Goal: Task Accomplishment & Management: Use online tool/utility

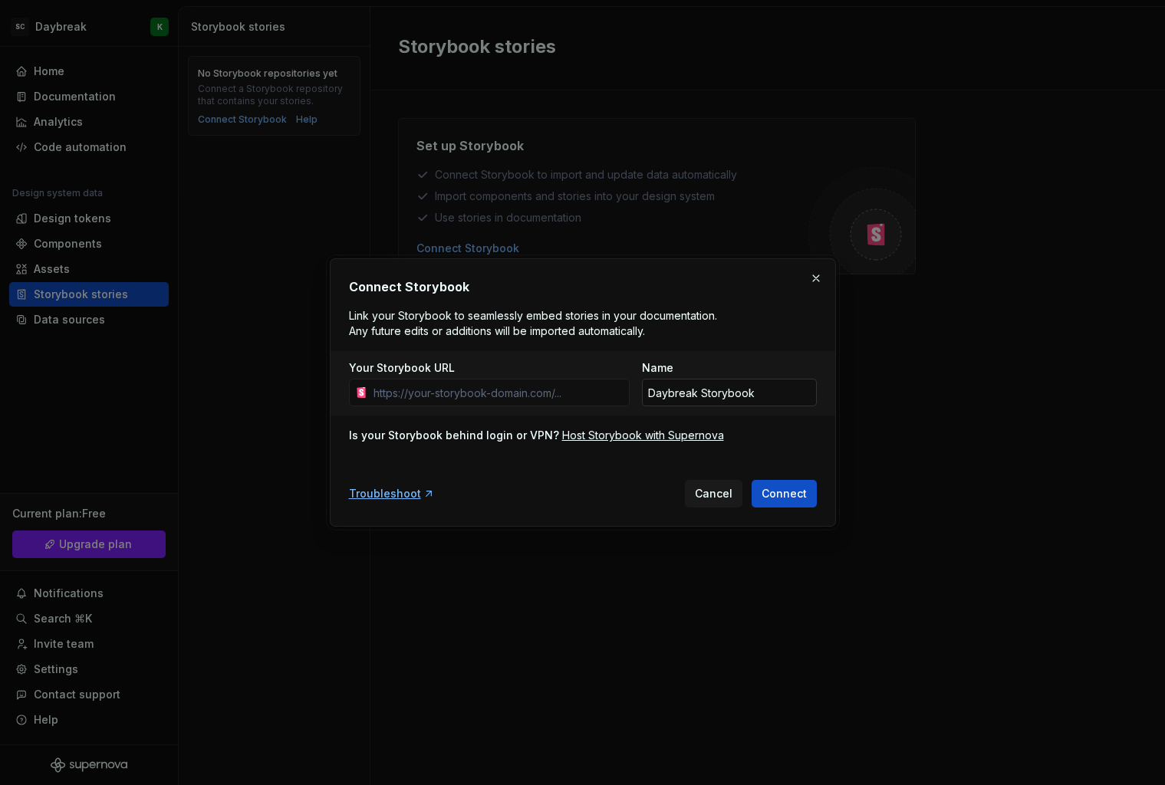
drag, startPoint x: 667, startPoint y: 395, endPoint x: 692, endPoint y: 392, distance: 24.7
click at [667, 395] on input "Daybreak Storybook" at bounding box center [729, 393] width 175 height 28
click at [577, 403] on input "Your Storybook URL" at bounding box center [498, 393] width 262 height 28
click at [597, 380] on input "Your Storybook URL" at bounding box center [498, 393] width 262 height 28
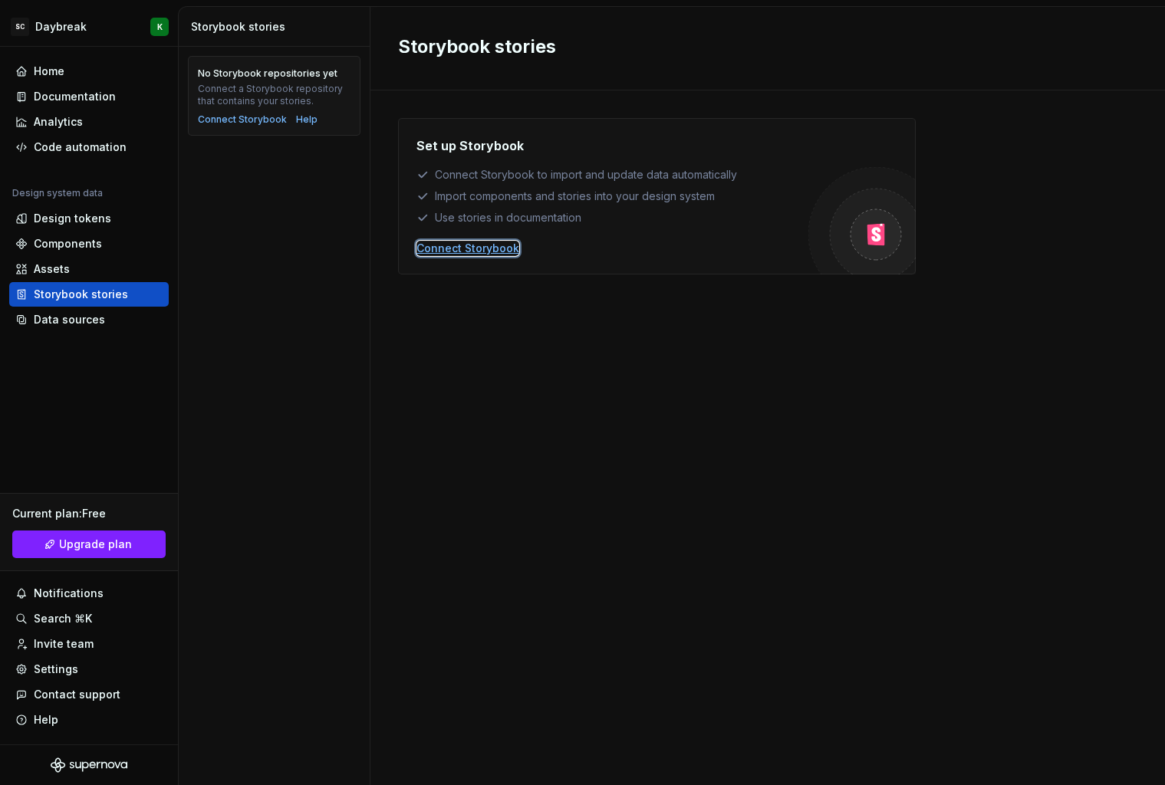
click at [471, 249] on div "Connect Storybook" at bounding box center [467, 248] width 103 height 15
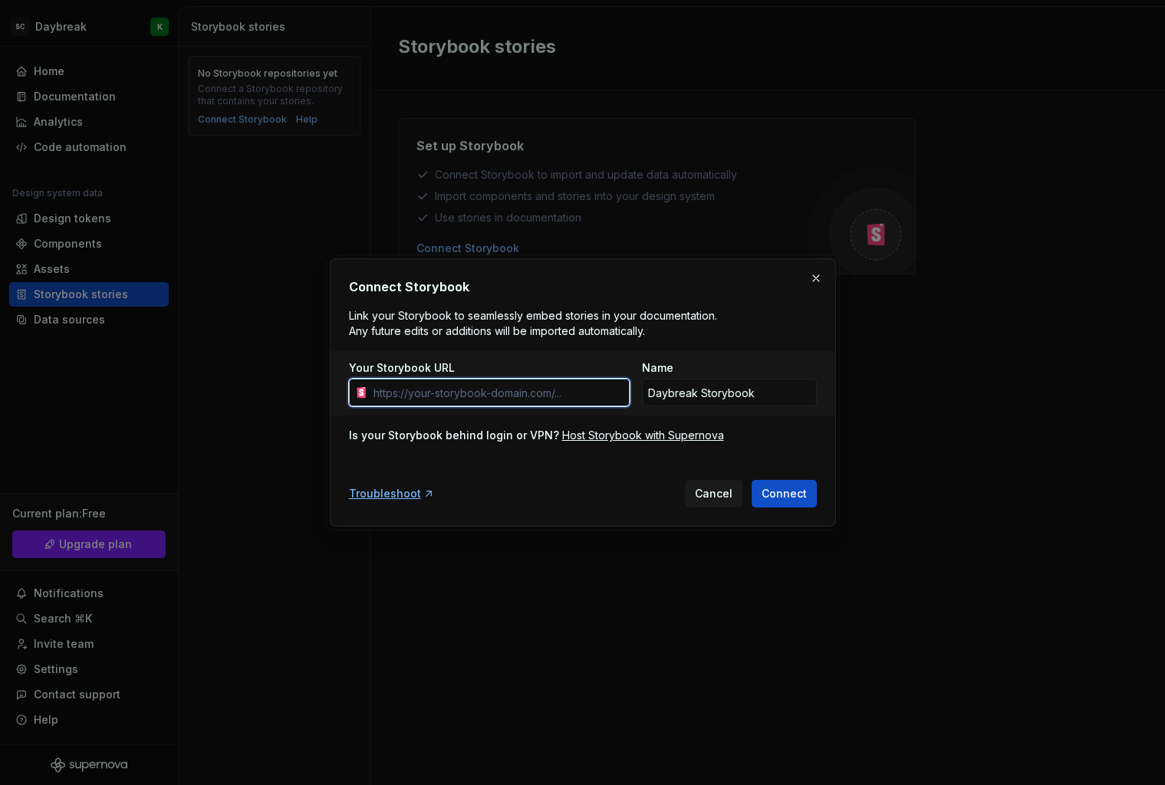
paste input "[URL]"
type input "[URL]"
click at [795, 496] on span "Connect" at bounding box center [783, 493] width 45 height 15
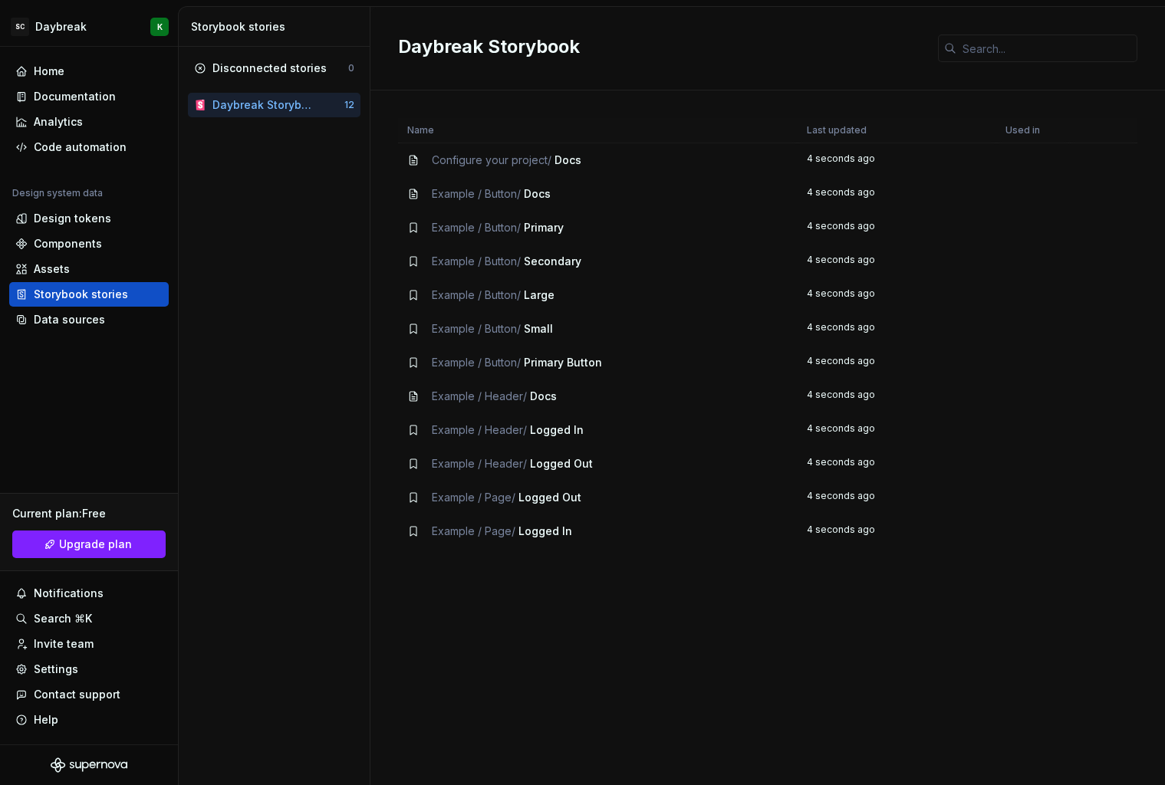
click at [564, 366] on span "Primary Button" at bounding box center [563, 362] width 78 height 13
click at [289, 97] on div "Daybreak Storybook" at bounding box center [265, 104] width 106 height 15
click at [303, 74] on div "Disconnected stories" at bounding box center [269, 68] width 114 height 15
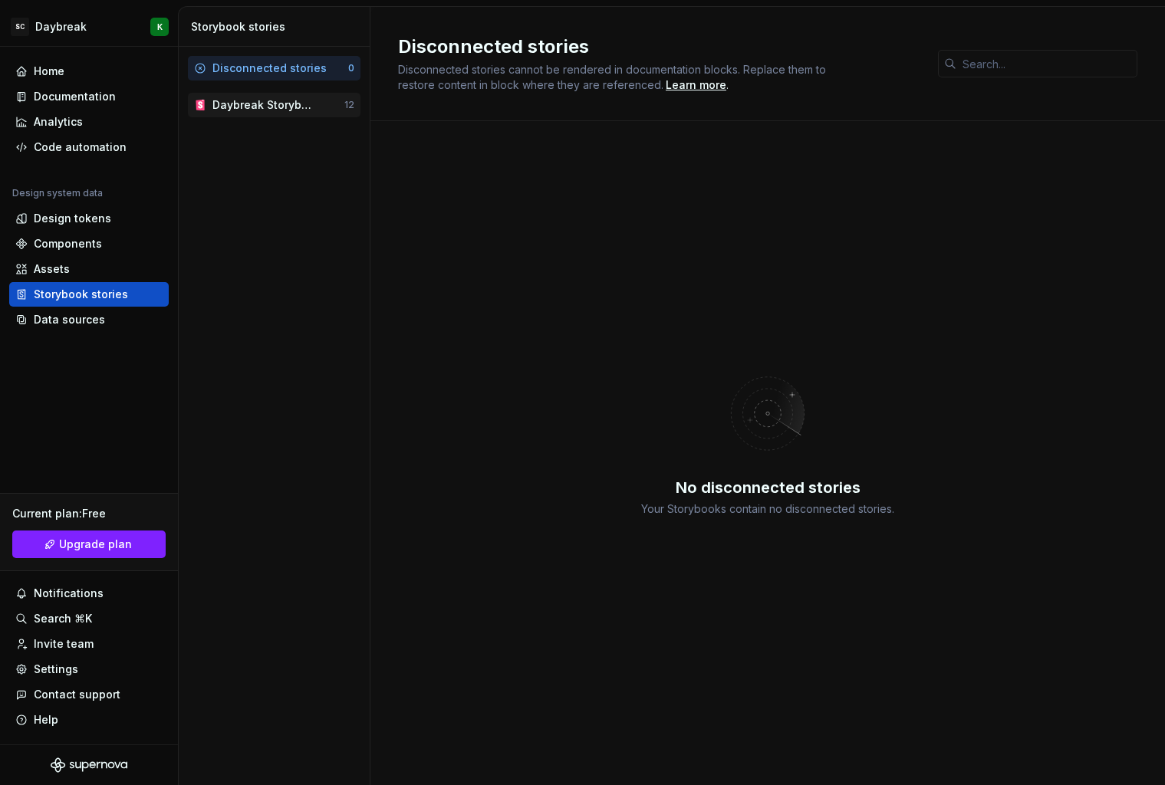
click at [281, 108] on div "Daybreak Storybook" at bounding box center [265, 104] width 106 height 15
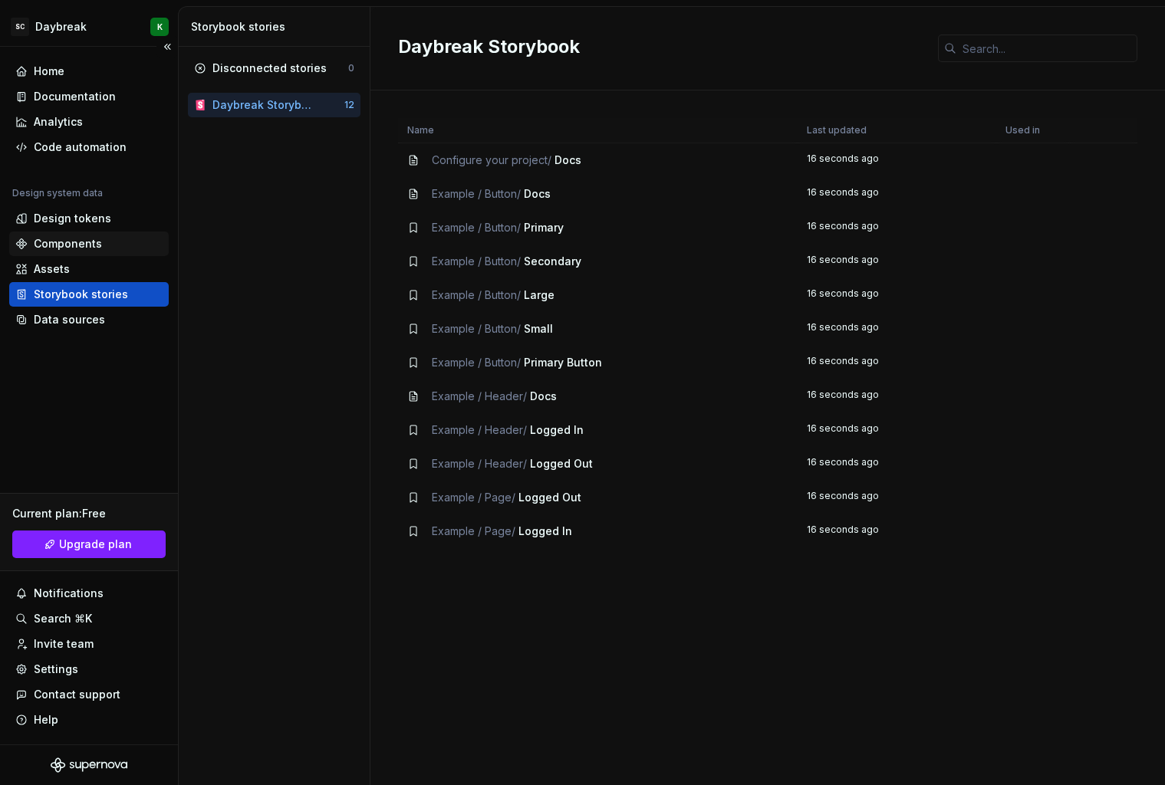
click at [58, 232] on div "Components" at bounding box center [88, 244] width 159 height 25
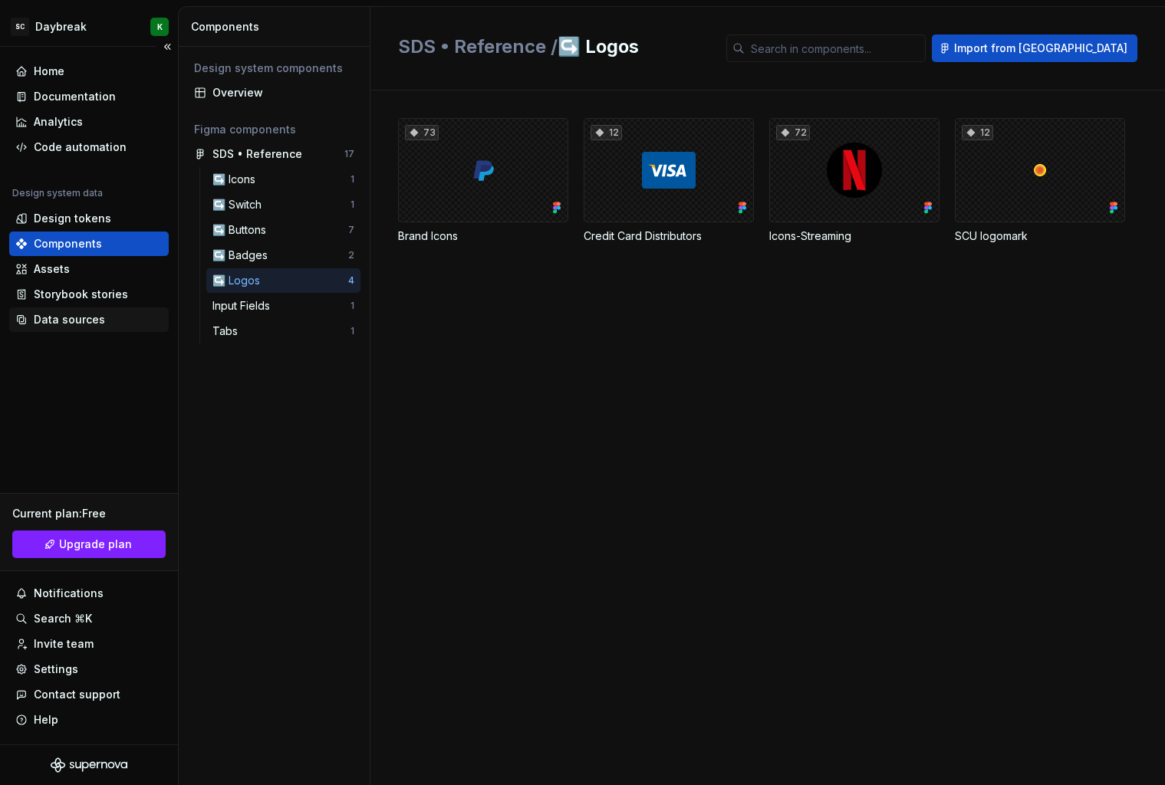
click at [75, 319] on div "Data sources" at bounding box center [69, 319] width 71 height 15
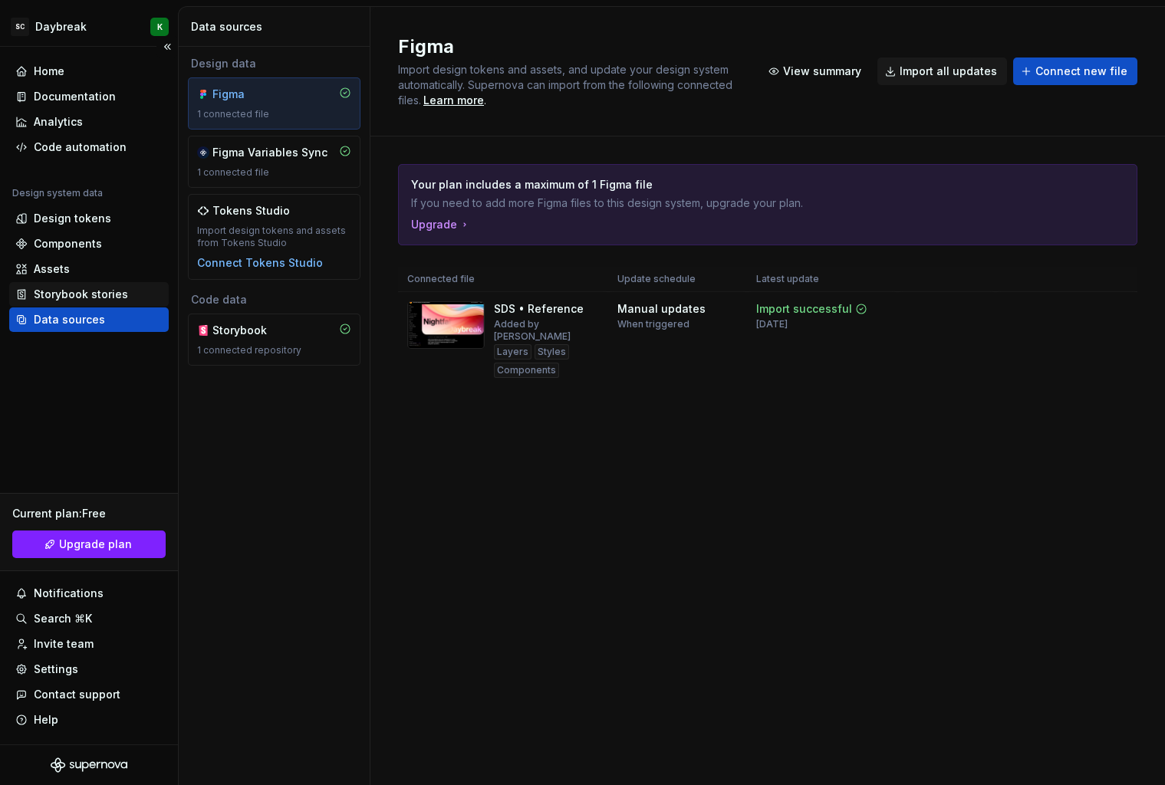
click at [94, 295] on div "Storybook stories" at bounding box center [81, 294] width 94 height 15
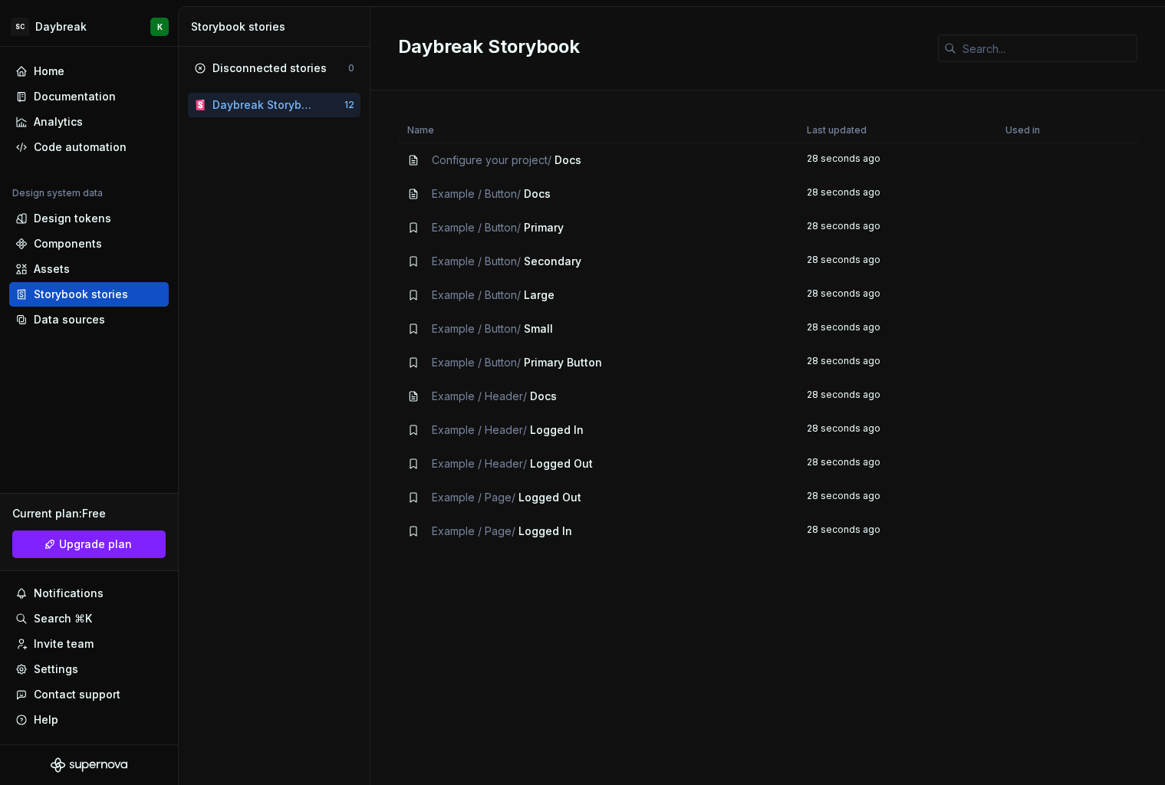
click at [598, 159] on div "Configure your project / Docs" at bounding box center [597, 160] width 381 height 15
click at [566, 161] on span "Docs" at bounding box center [567, 159] width 27 height 13
drag, startPoint x: 438, startPoint y: 161, endPoint x: 396, endPoint y: 161, distance: 41.4
click at [432, 161] on span "Configure your project /" at bounding box center [492, 159] width 120 height 13
drag, startPoint x: 416, startPoint y: 159, endPoint x: 429, endPoint y: 160, distance: 12.3
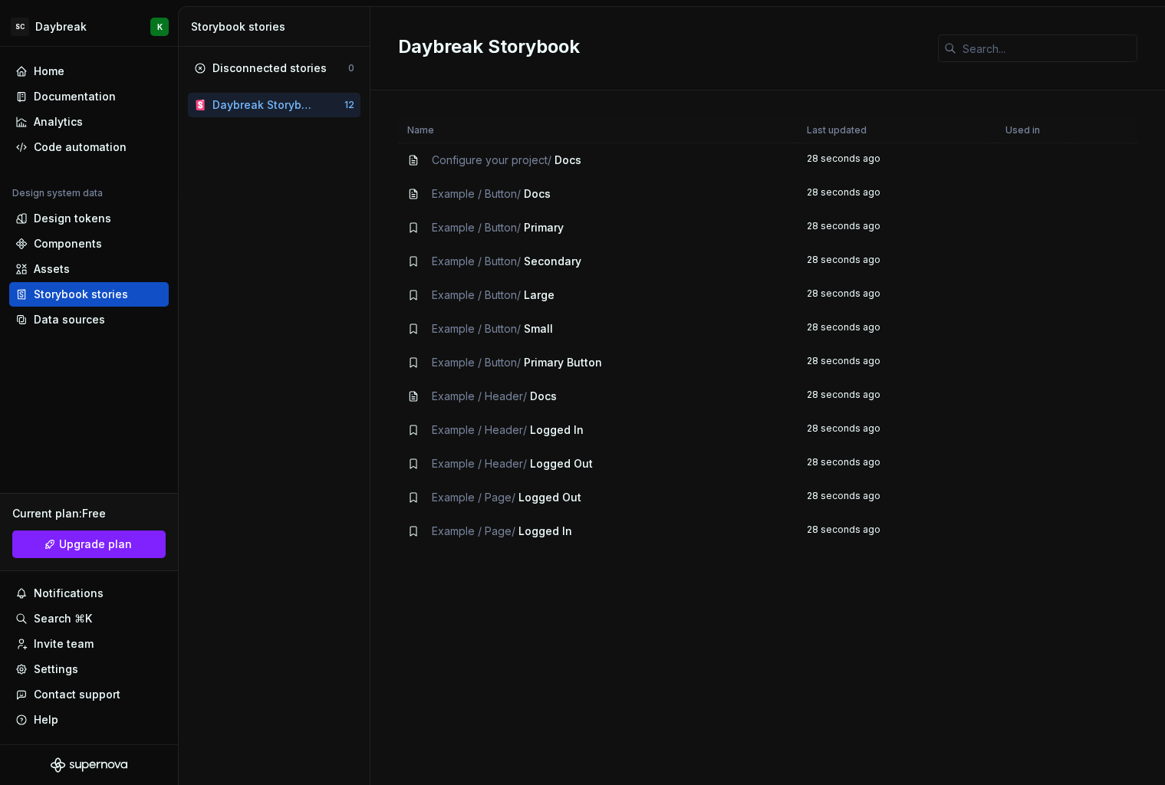
click at [416, 159] on icon at bounding box center [412, 160] width 7 height 9
click at [68, 94] on div "Documentation" at bounding box center [75, 96] width 82 height 15
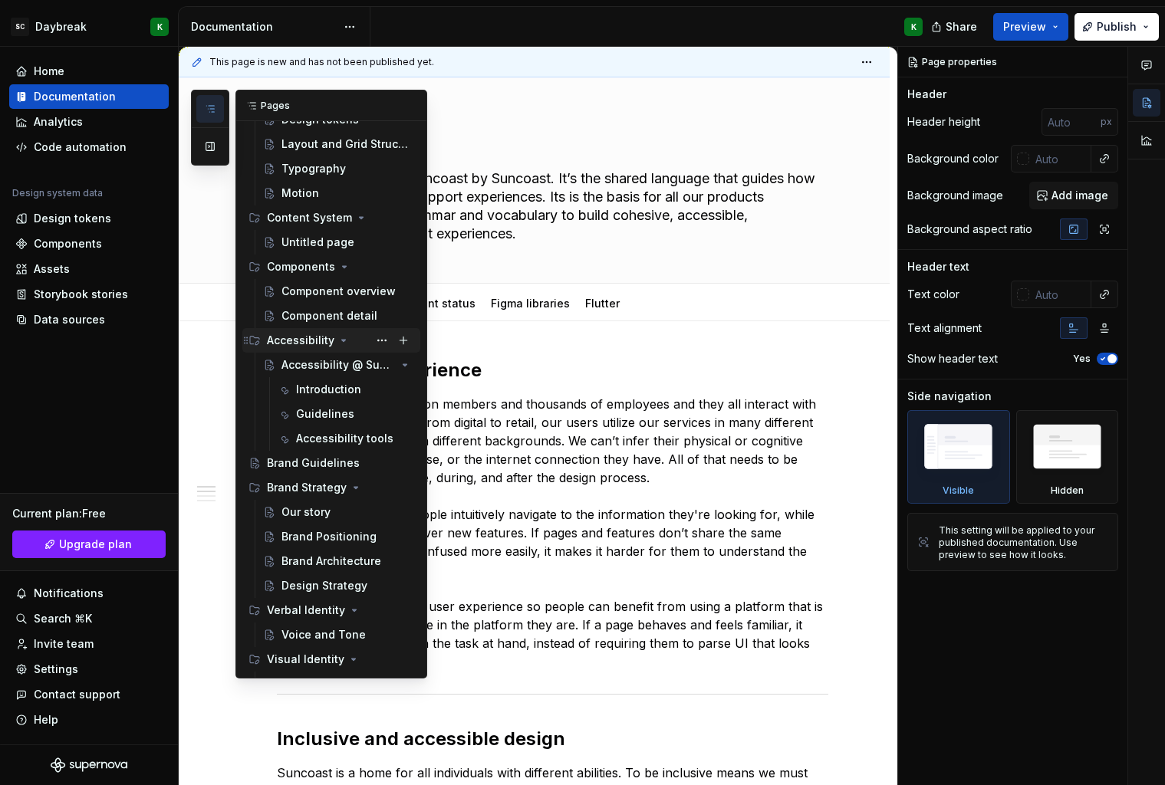
scroll to position [388, 0]
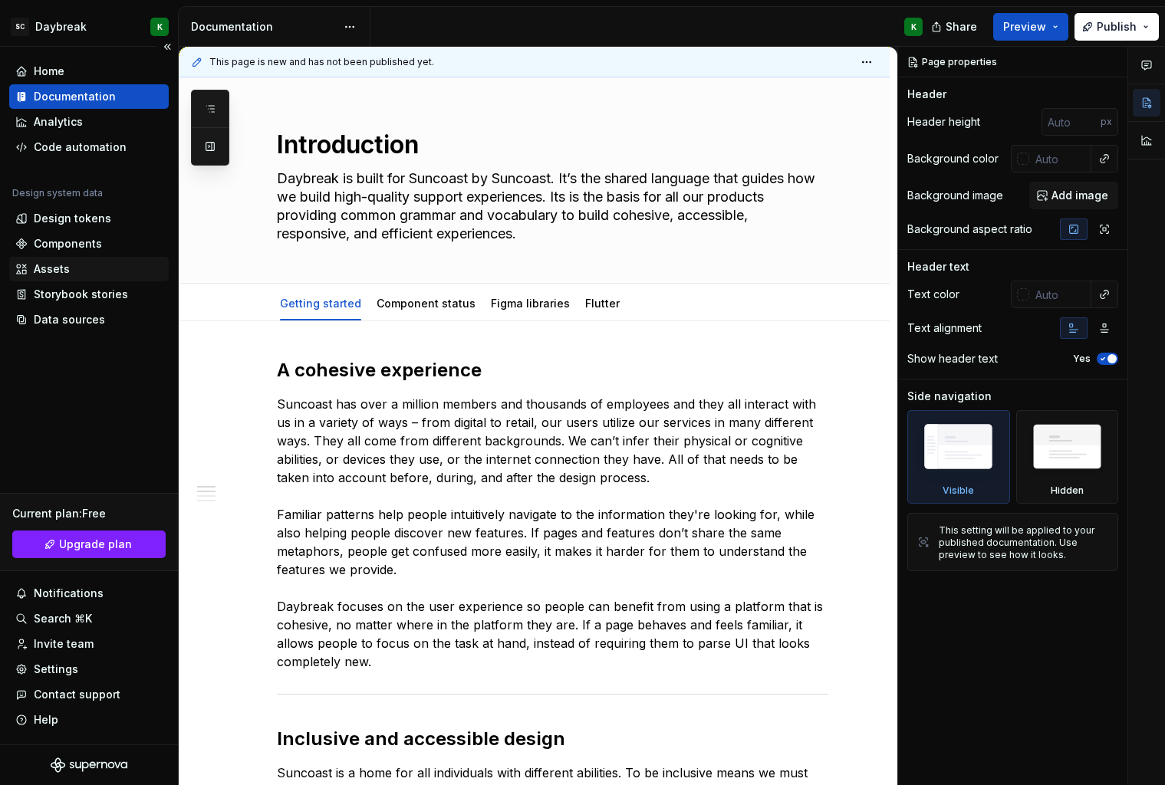
click at [55, 271] on div "Assets" at bounding box center [52, 268] width 36 height 15
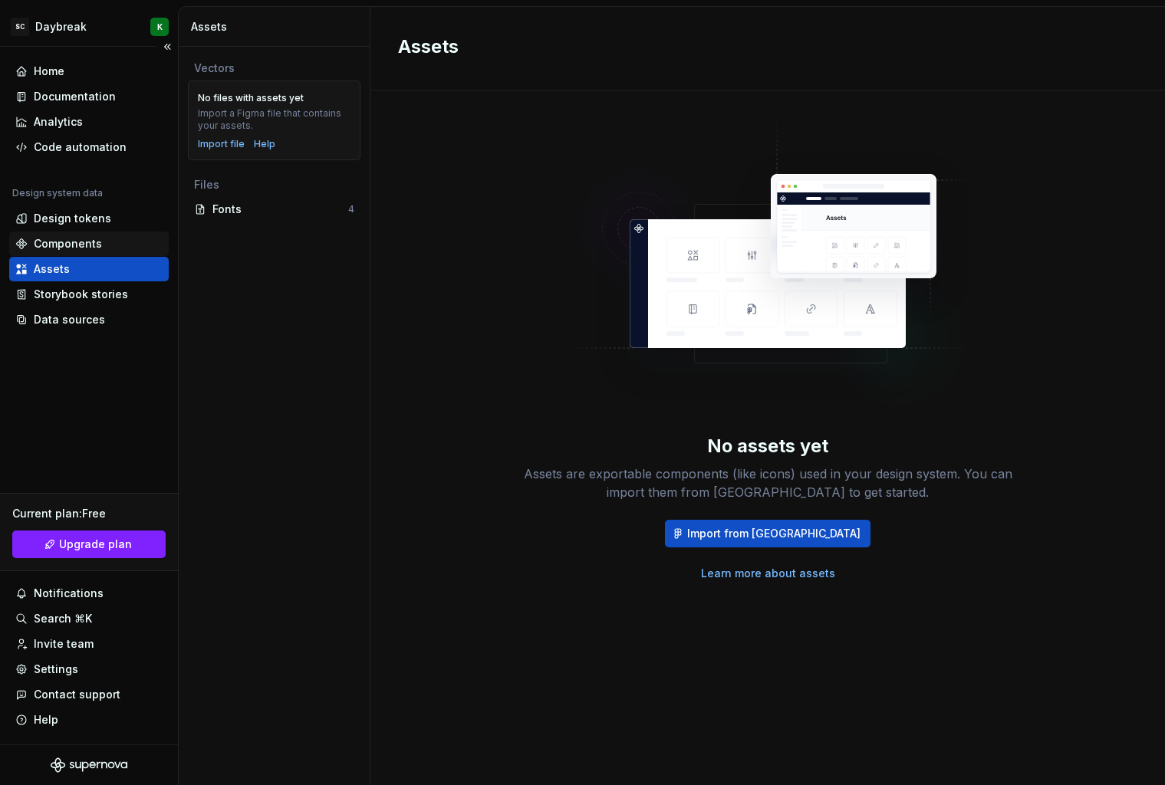
click at [64, 246] on div "Components" at bounding box center [68, 243] width 68 height 15
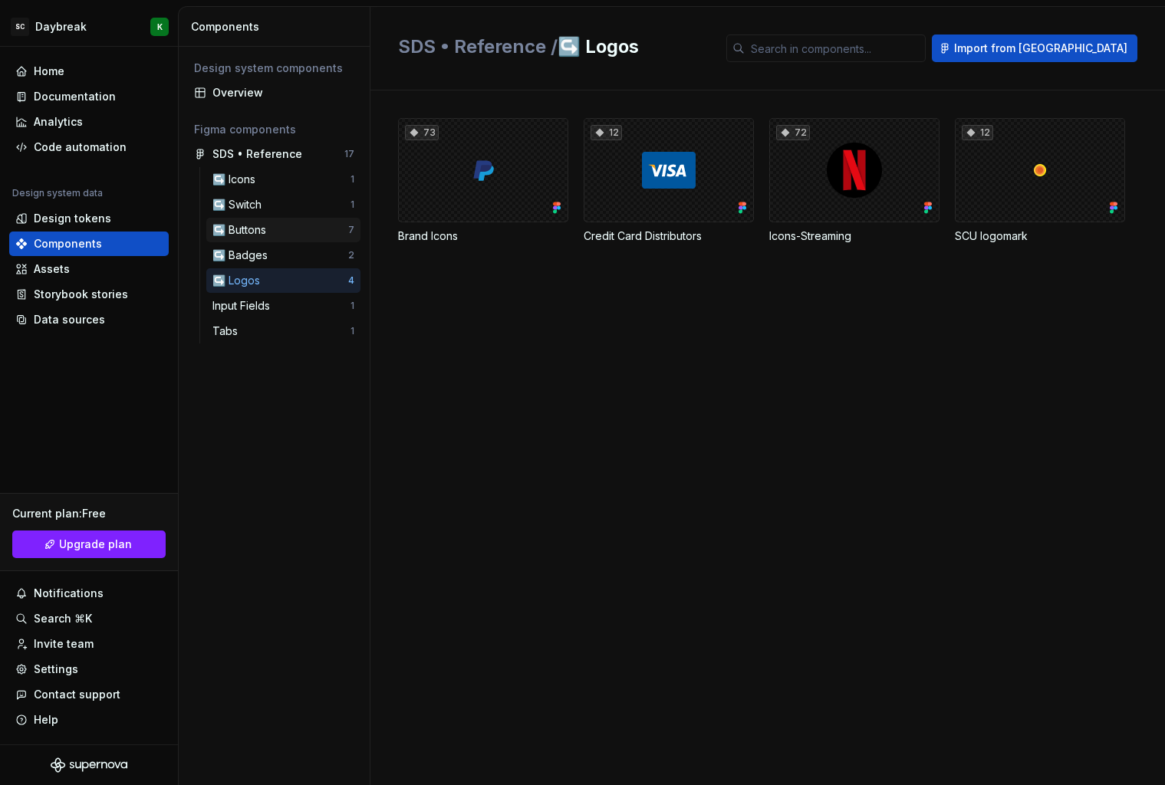
click at [233, 236] on div "↪️ Buttons" at bounding box center [242, 229] width 60 height 15
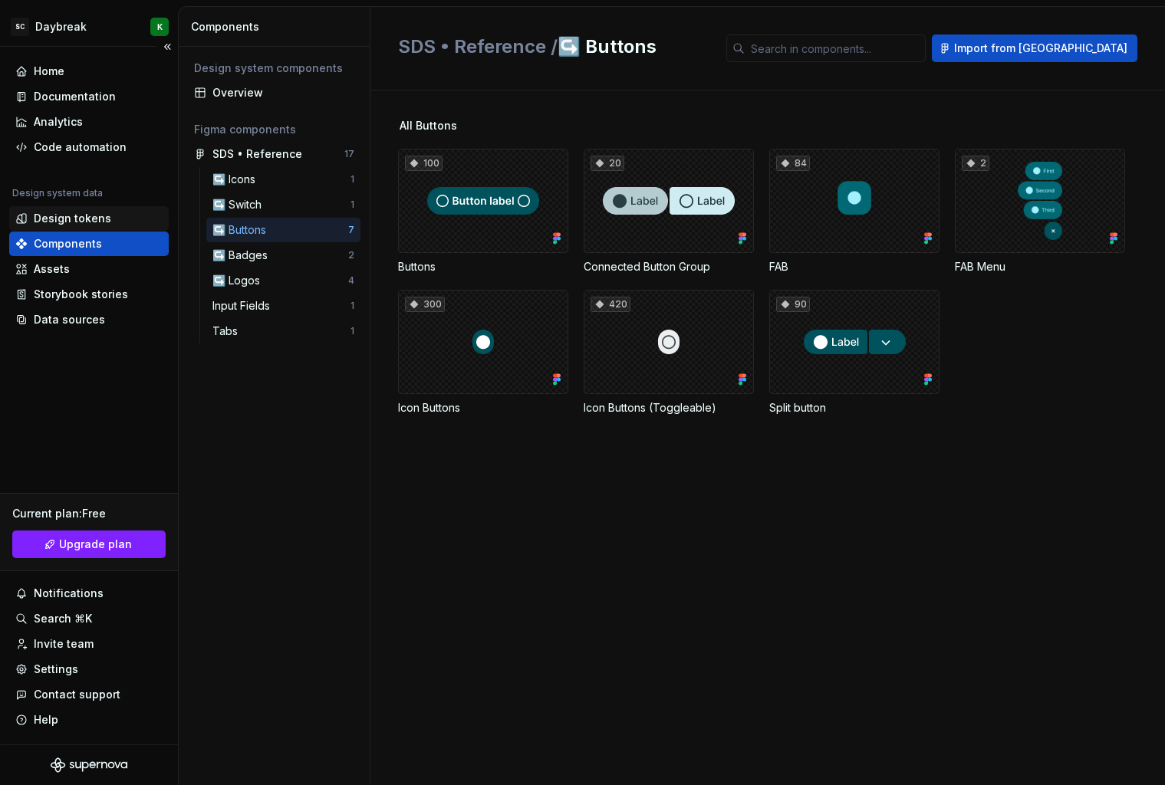
click at [84, 218] on div "Design tokens" at bounding box center [72, 218] width 77 height 15
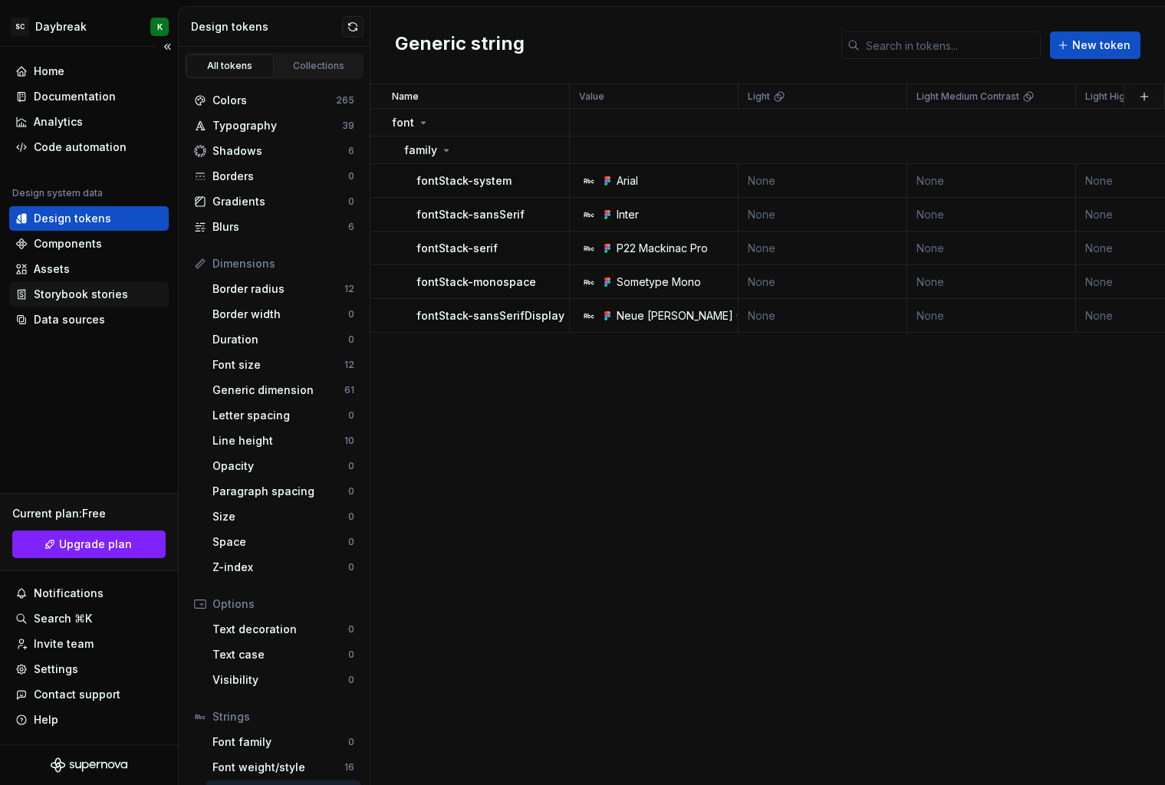
click at [78, 297] on div "Storybook stories" at bounding box center [81, 294] width 94 height 15
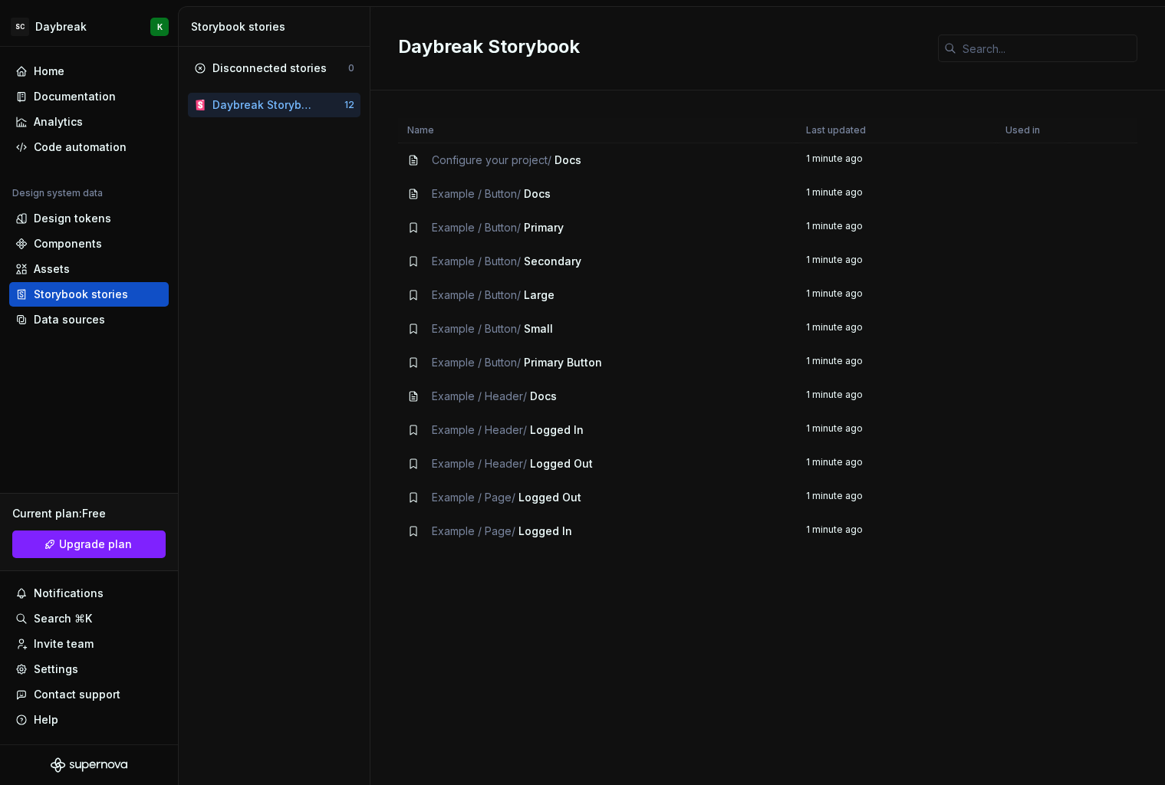
click at [598, 370] on div "Example / Button / Primary Button" at bounding box center [517, 362] width 170 height 15
click at [1028, 127] on th "Used in" at bounding box center [1032, 130] width 73 height 25
click at [70, 325] on div "Data sources" at bounding box center [69, 319] width 71 height 15
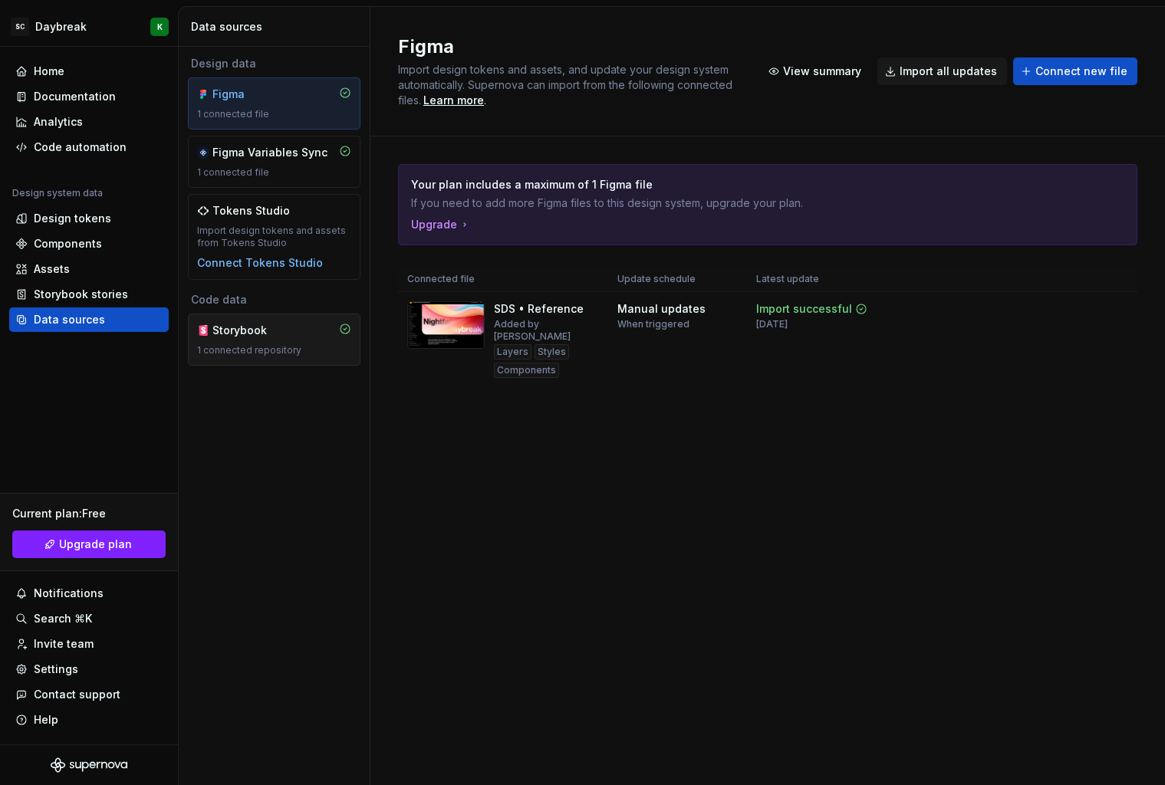
click at [335, 327] on div "Storybook" at bounding box center [274, 330] width 154 height 15
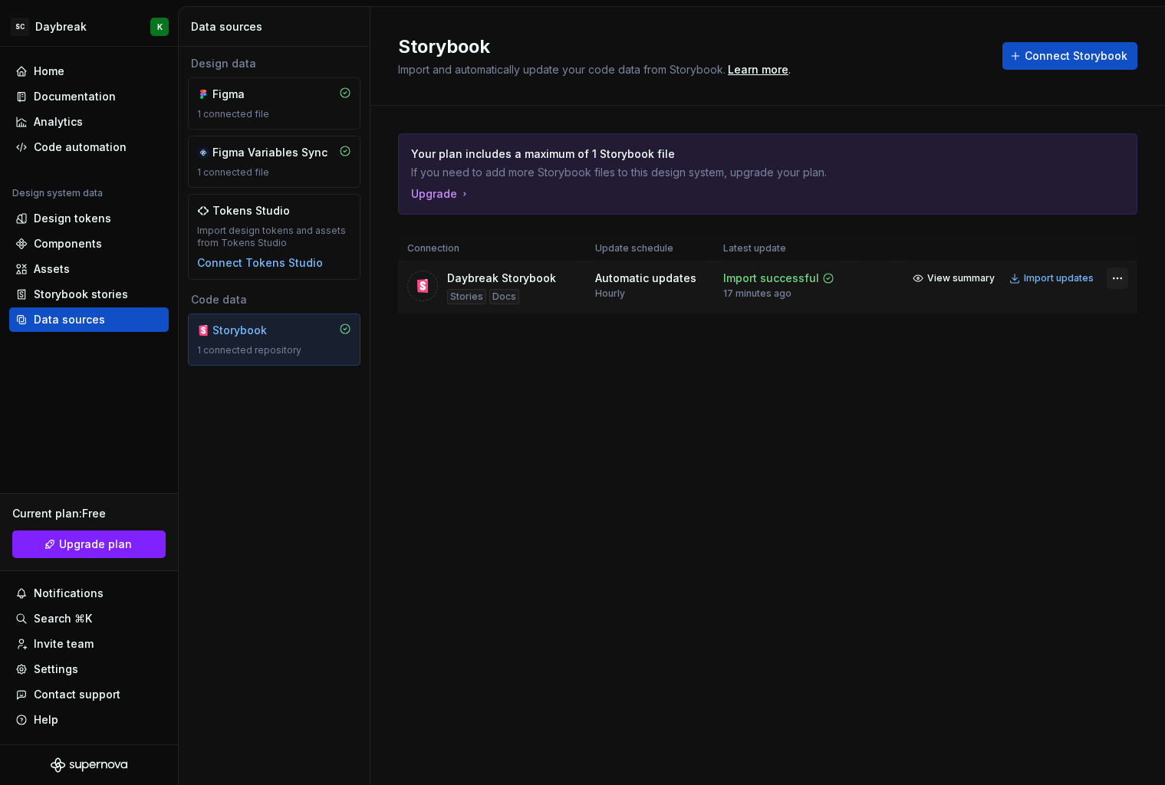
click at [1114, 275] on html "SC Daybreak K Home Documentation Analytics Code automation Design system data D…" at bounding box center [582, 392] width 1165 height 785
click at [61, 90] on div "Documentation" at bounding box center [75, 96] width 82 height 15
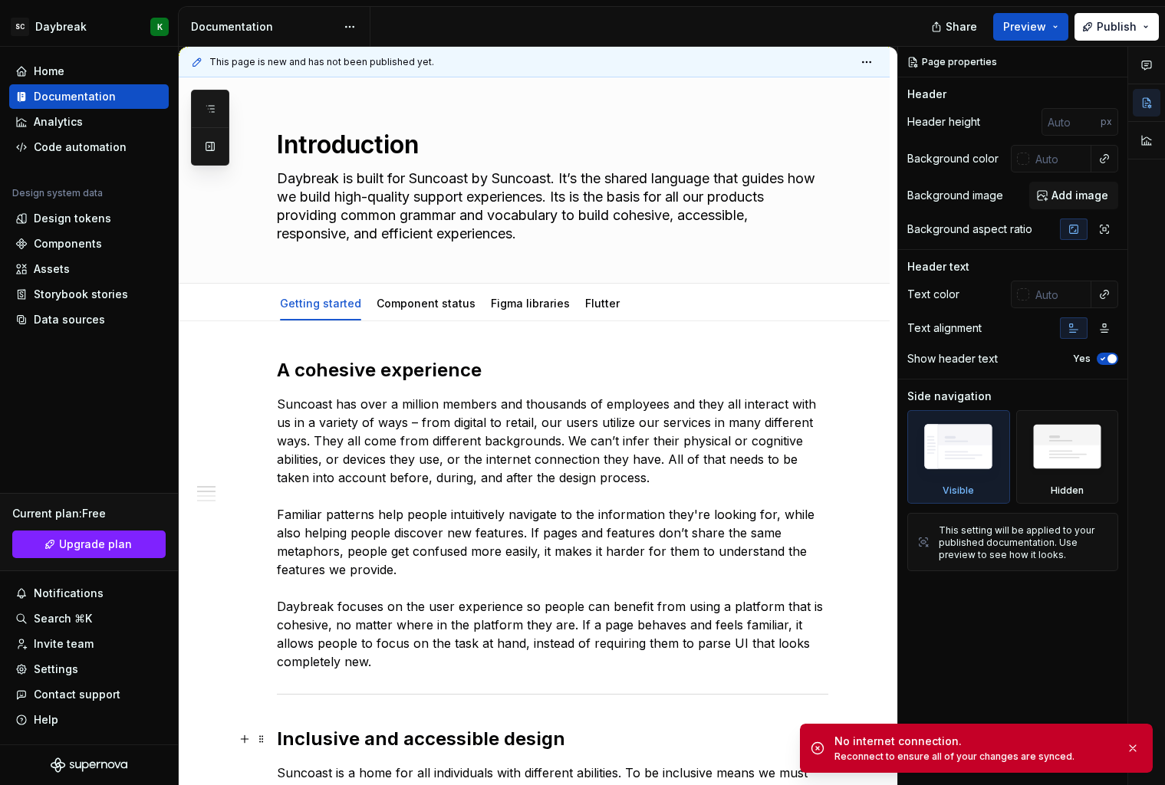
type textarea "*"
